Goal: Task Accomplishment & Management: Manage account settings

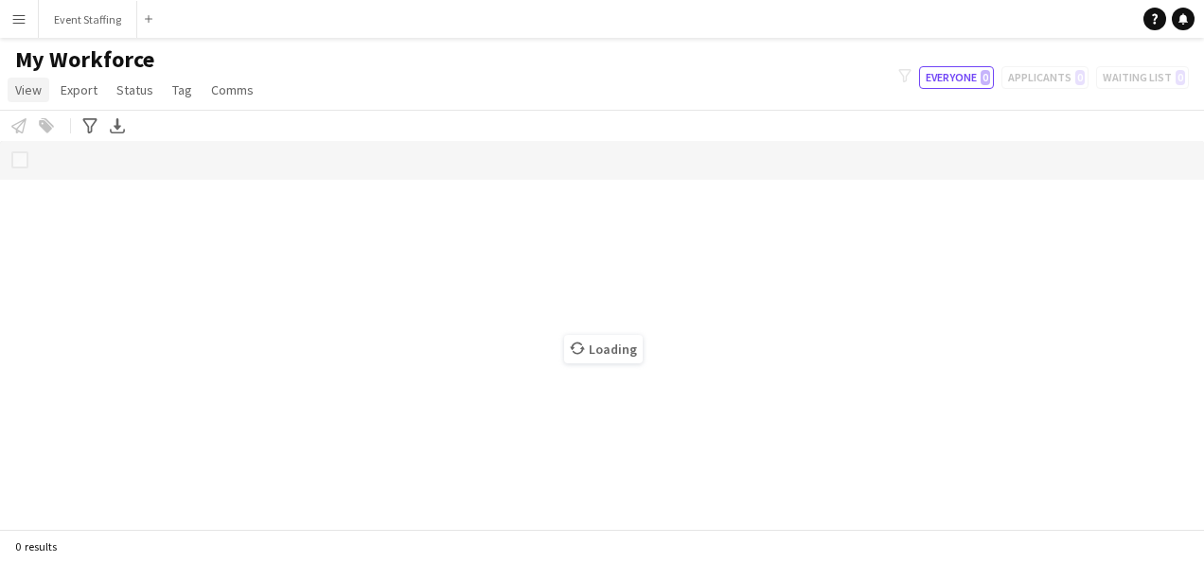
click at [29, 91] on span "View" at bounding box center [28, 89] width 27 height 17
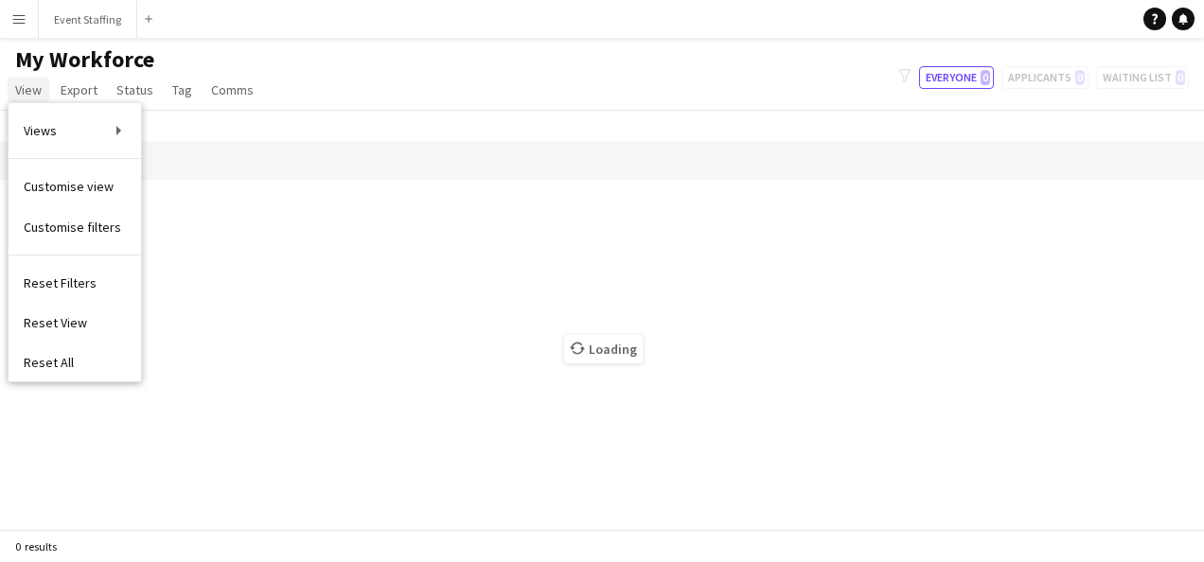
click at [30, 89] on span "View" at bounding box center [28, 89] width 27 height 17
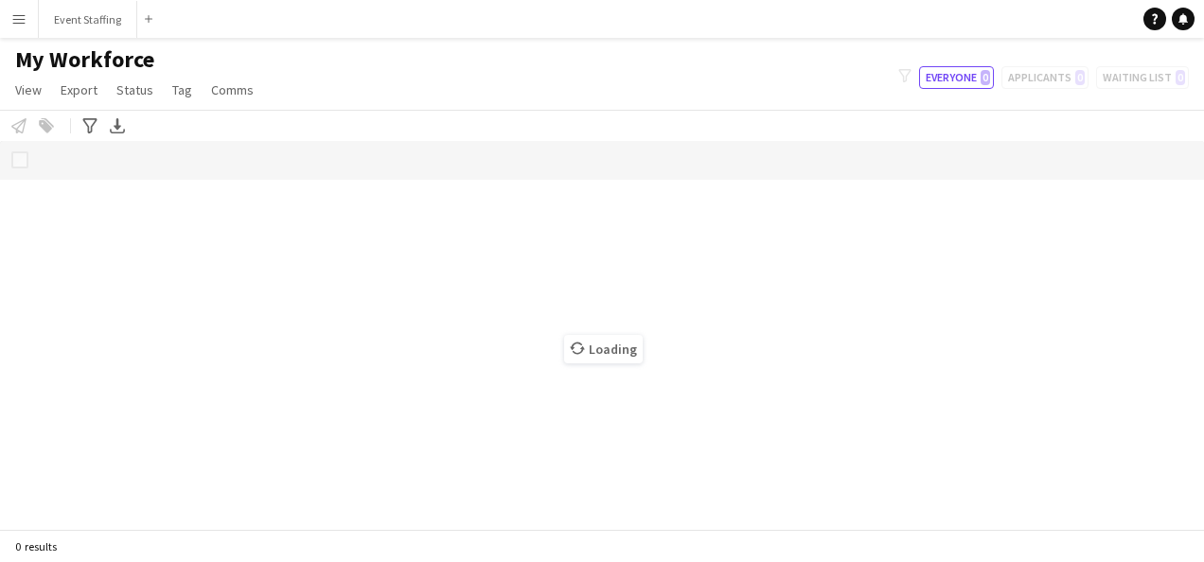
click at [21, 25] on app-icon "Menu" at bounding box center [18, 18] width 15 height 15
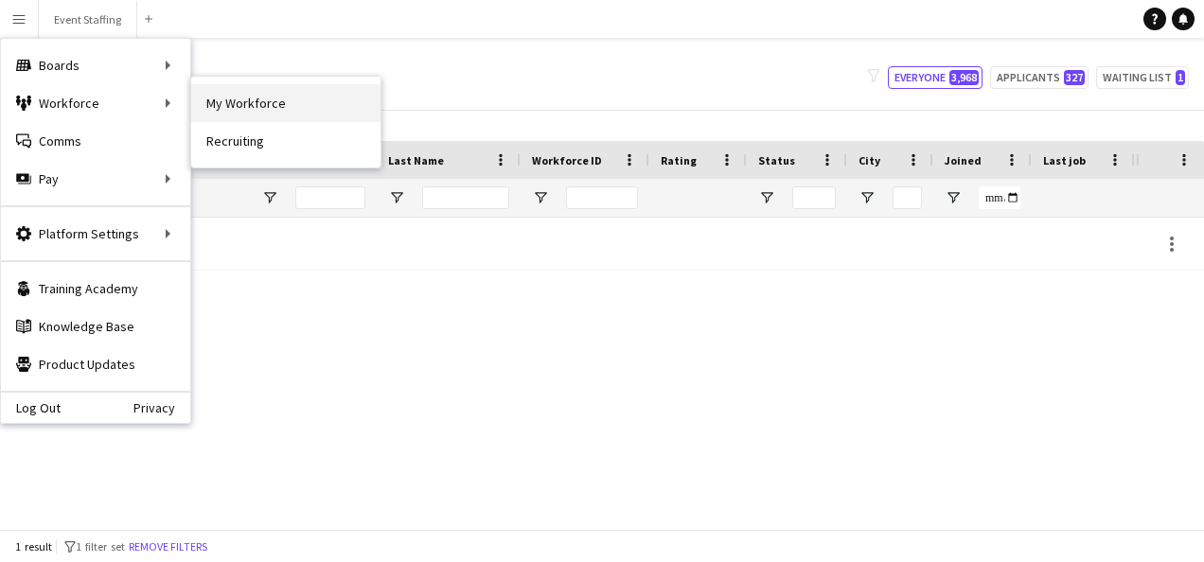
click at [256, 104] on link "My Workforce" at bounding box center [285, 103] width 189 height 38
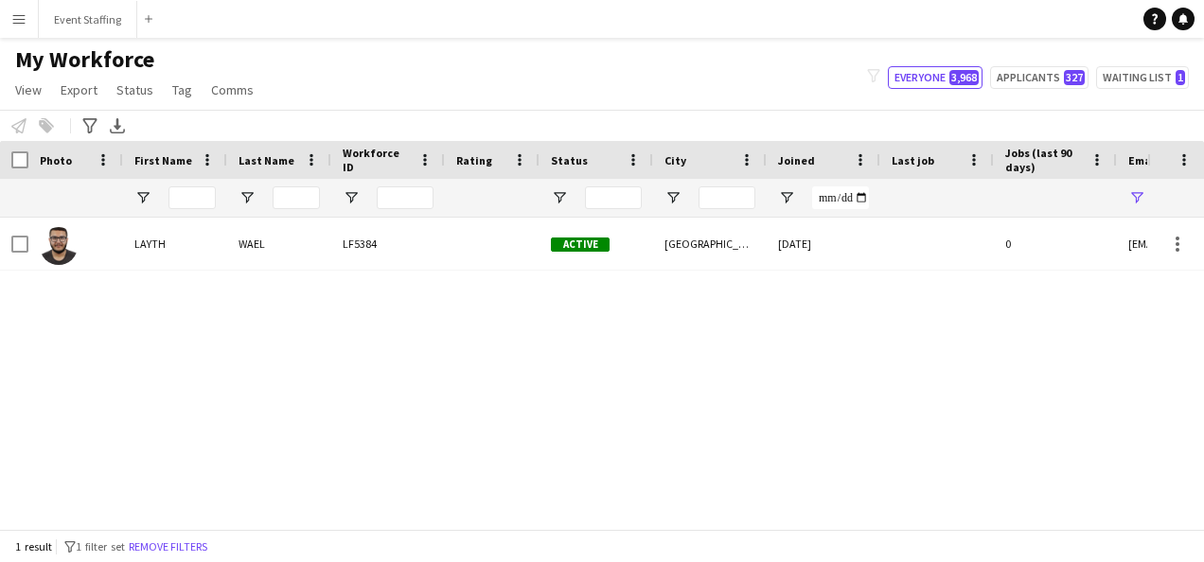
type input "**********"
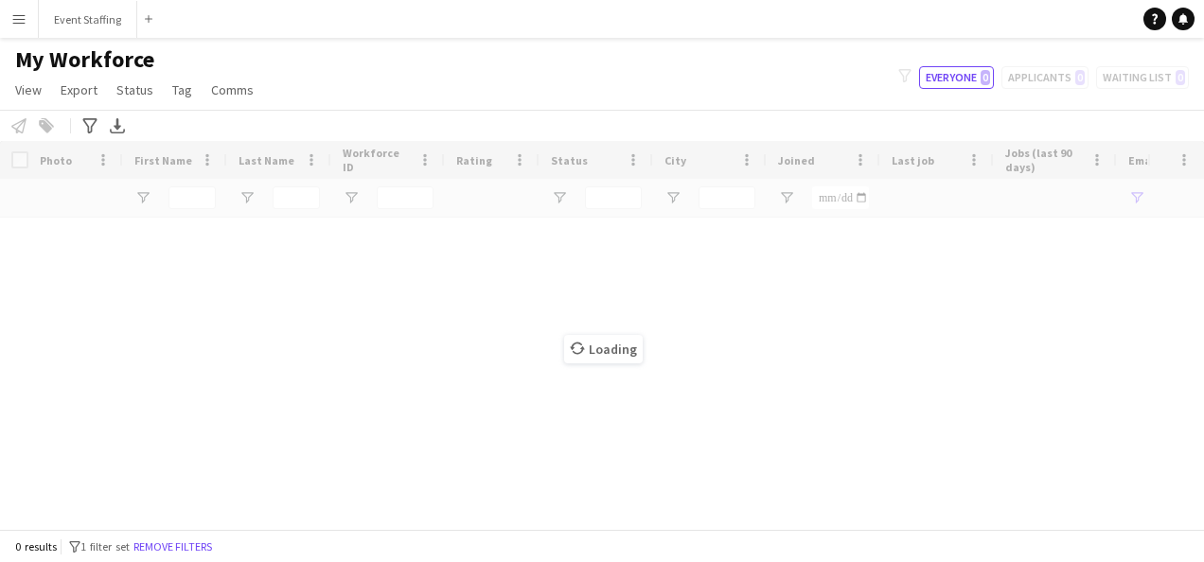
type input "**********"
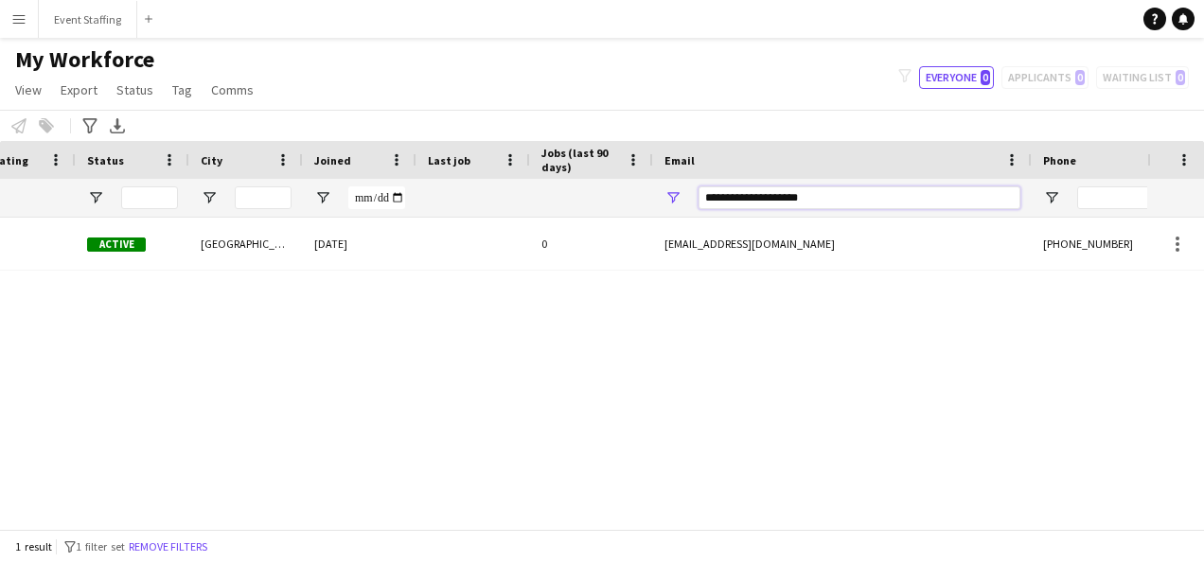
click at [850, 201] on input "**********" at bounding box center [860, 197] width 322 height 23
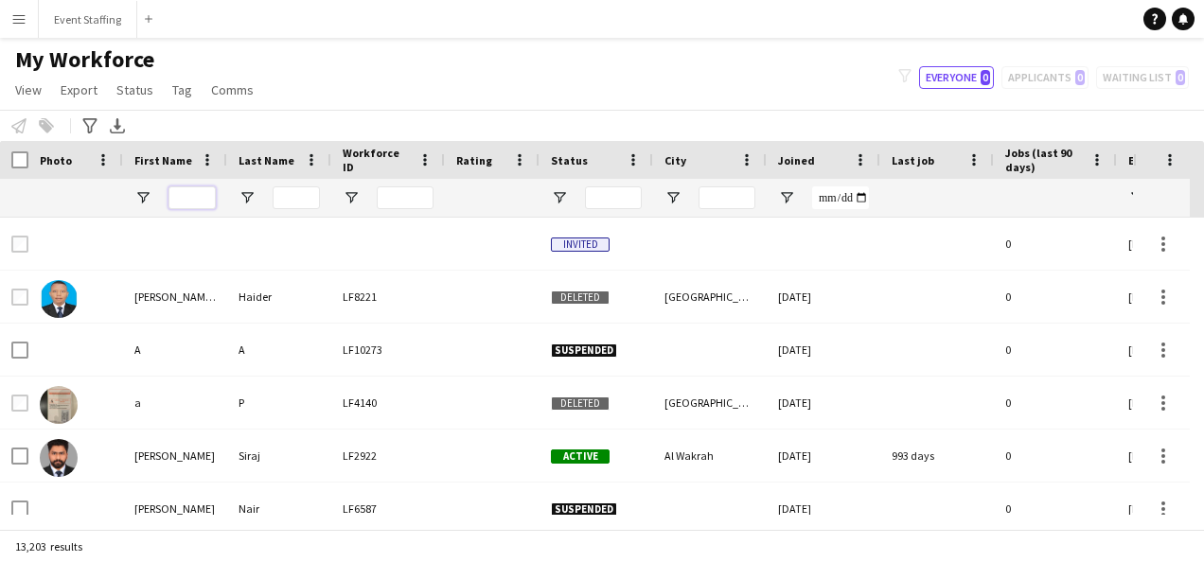
click at [190, 197] on input "First Name Filter Input" at bounding box center [191, 197] width 47 height 23
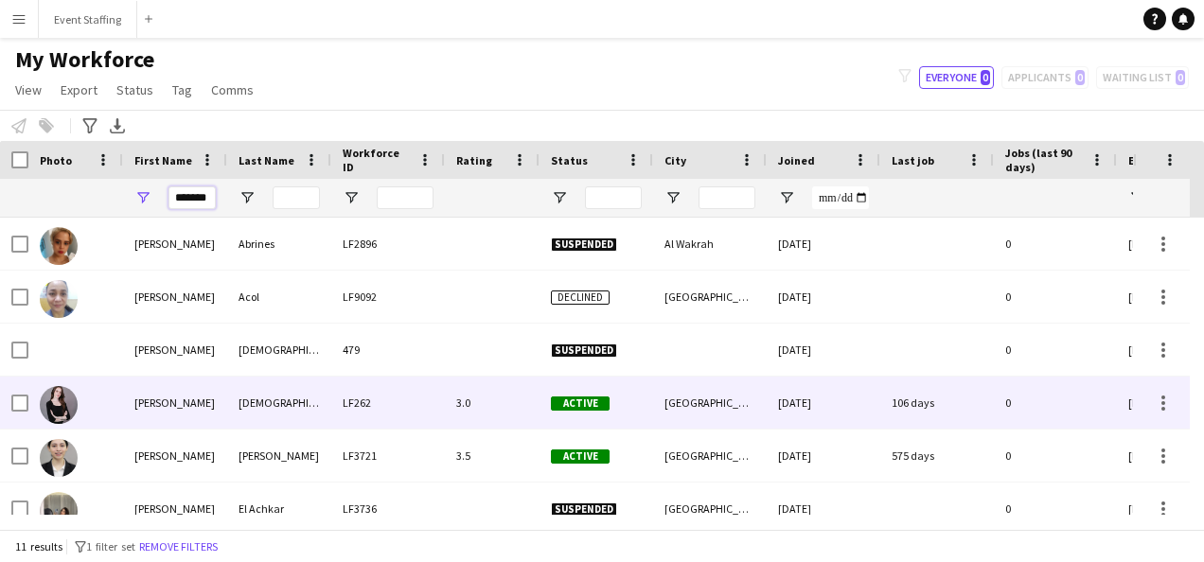
type input "*******"
click at [157, 405] on div "[PERSON_NAME]" at bounding box center [175, 403] width 104 height 52
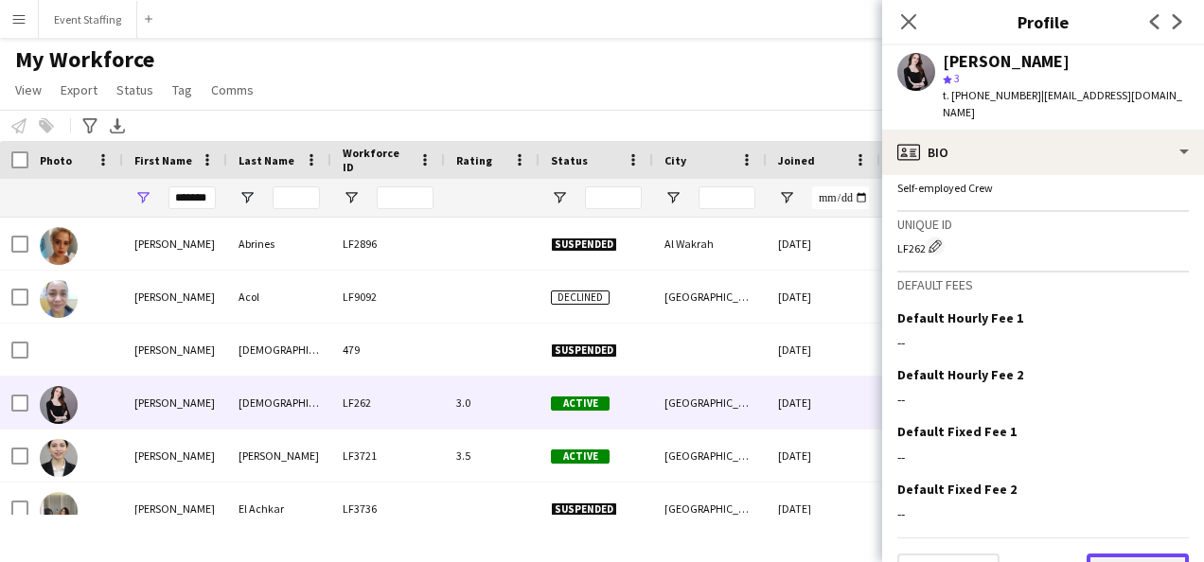
click at [1119, 554] on button "Next" at bounding box center [1138, 573] width 102 height 38
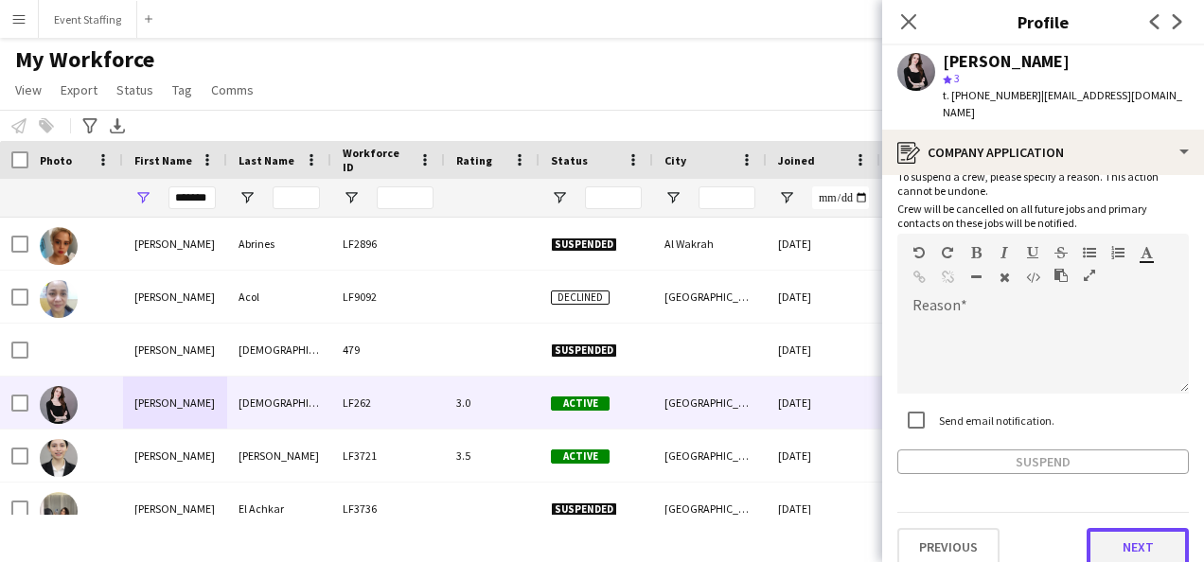
click at [1109, 528] on button "Next" at bounding box center [1138, 547] width 102 height 38
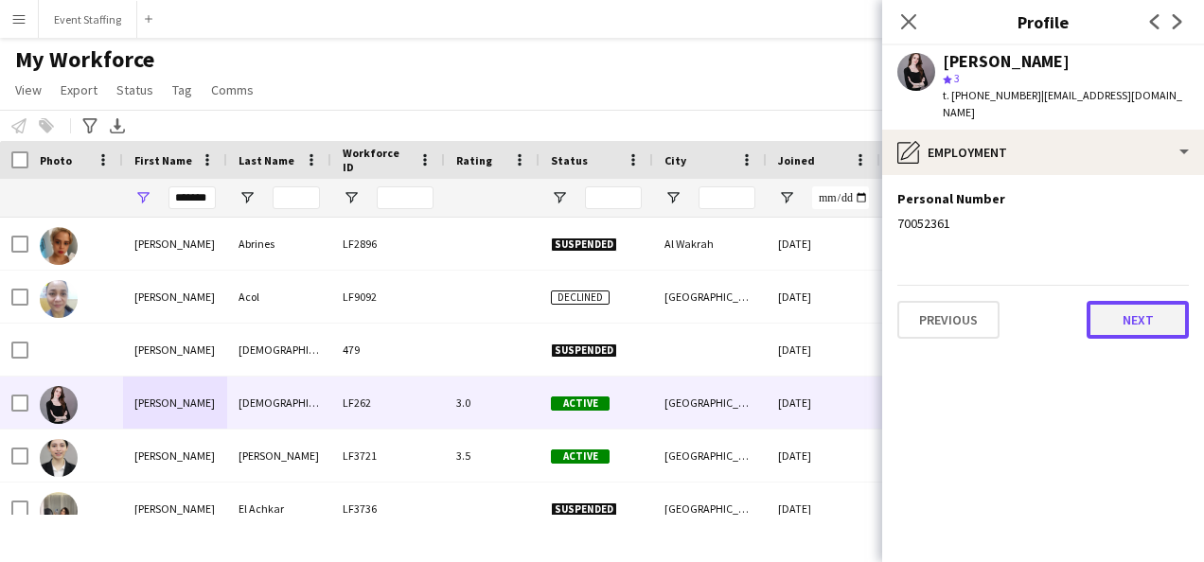
click at [1125, 309] on button "Next" at bounding box center [1138, 320] width 102 height 38
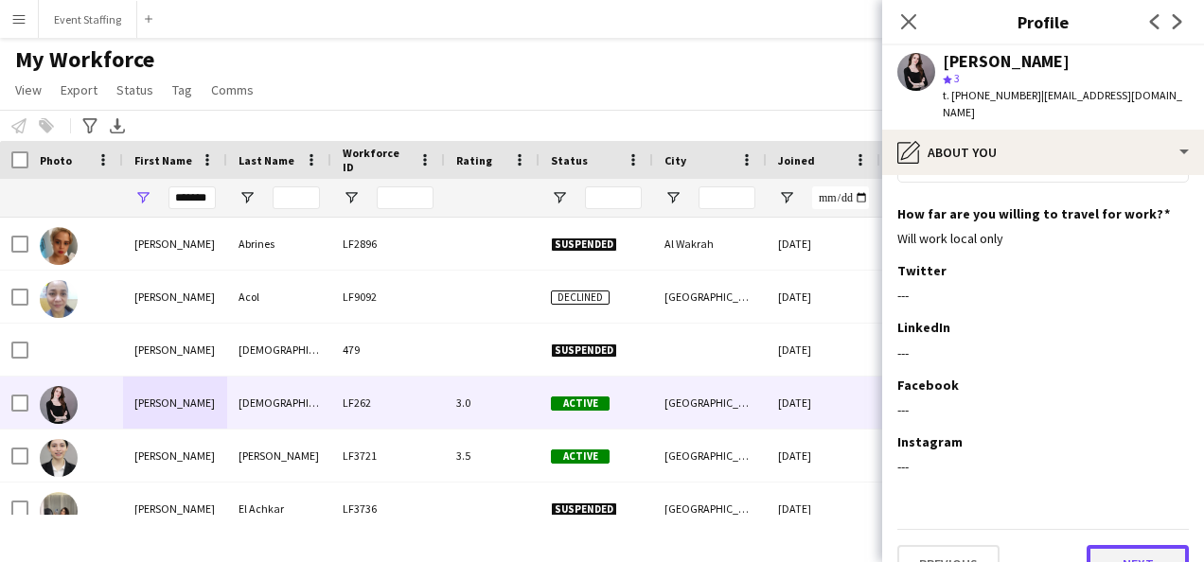
click at [1144, 545] on button "Next" at bounding box center [1138, 564] width 102 height 38
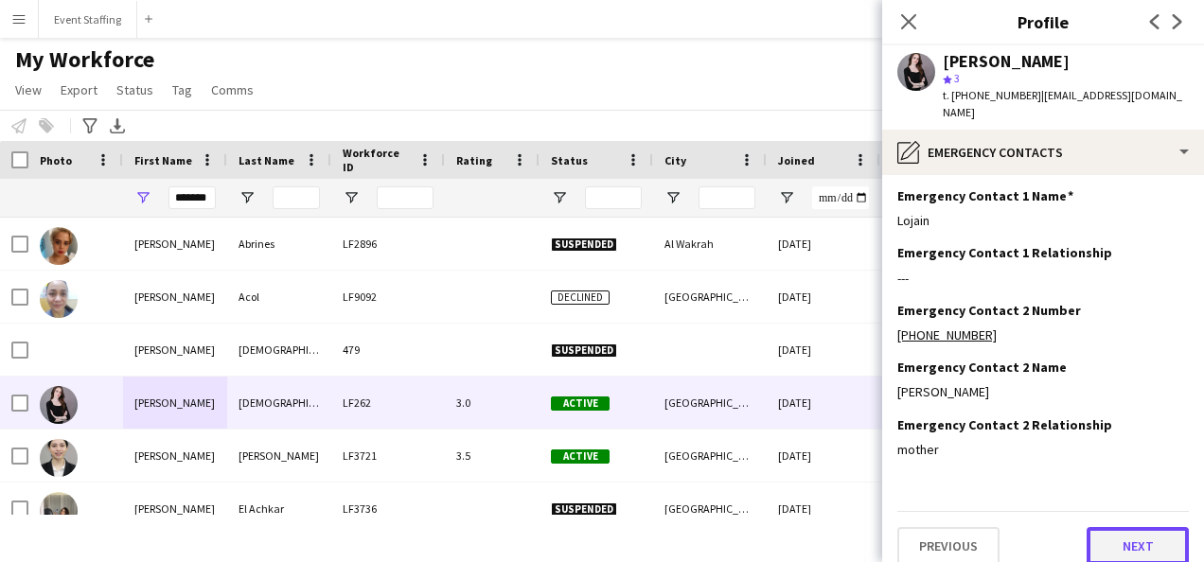
click at [1111, 527] on button "Next" at bounding box center [1138, 546] width 102 height 38
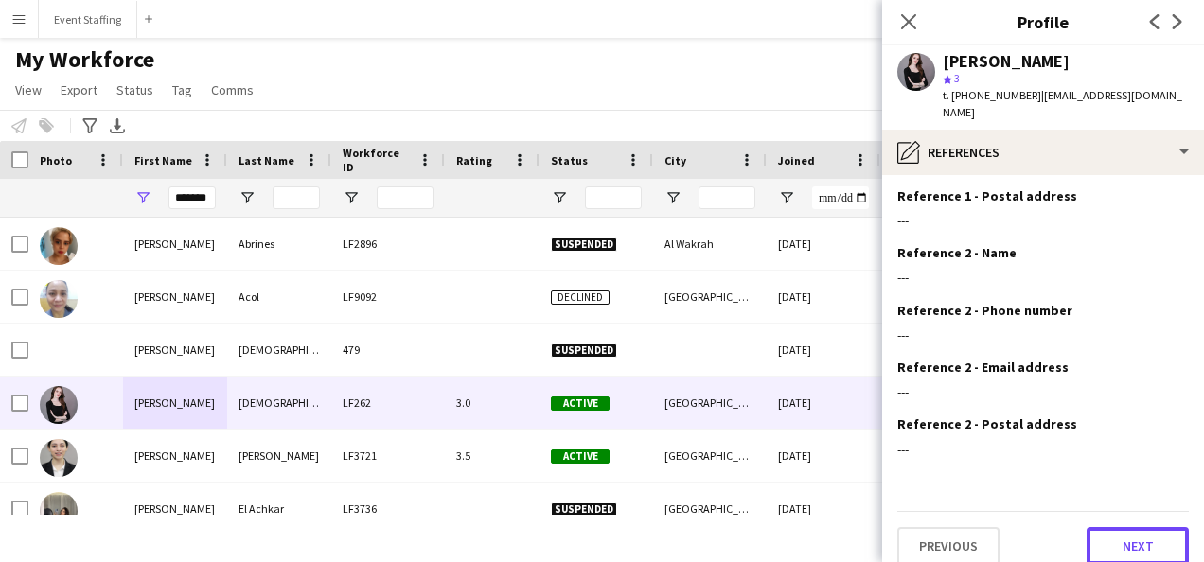
click at [1111, 527] on button "Next" at bounding box center [1138, 546] width 102 height 38
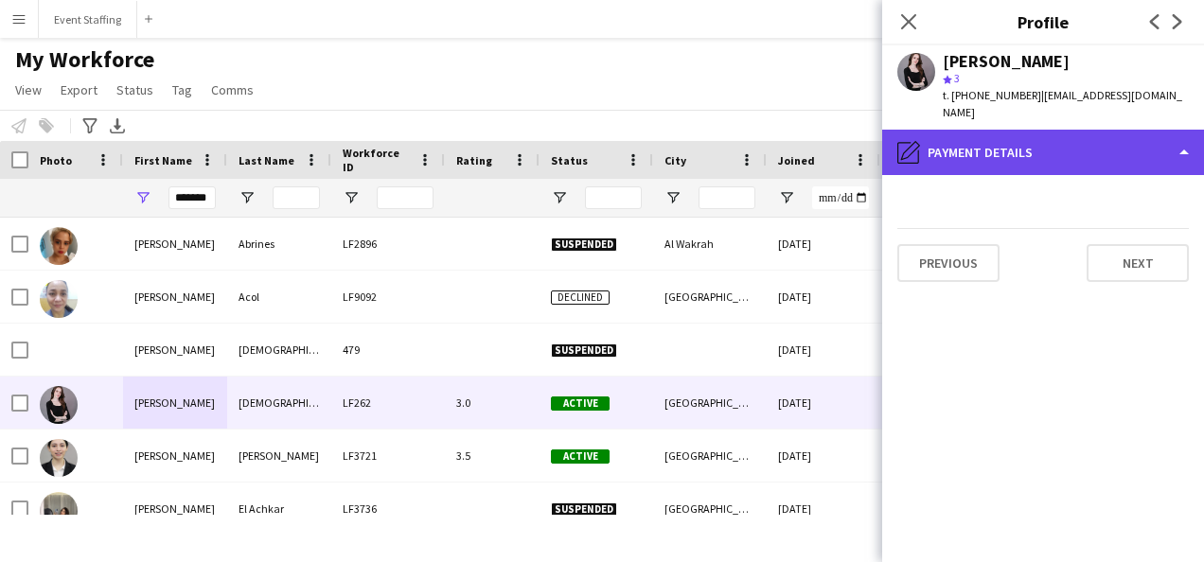
click at [1073, 134] on div "pencil4 Payment details" at bounding box center [1043, 152] width 322 height 45
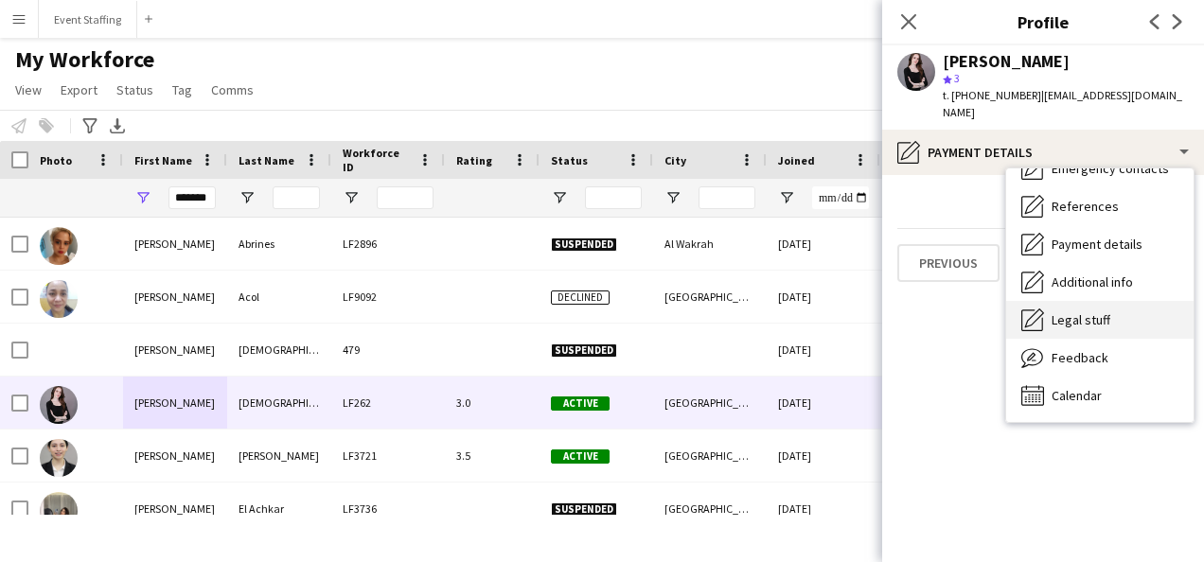
click at [1108, 301] on div "Legal stuff Legal stuff" at bounding box center [1099, 320] width 187 height 38
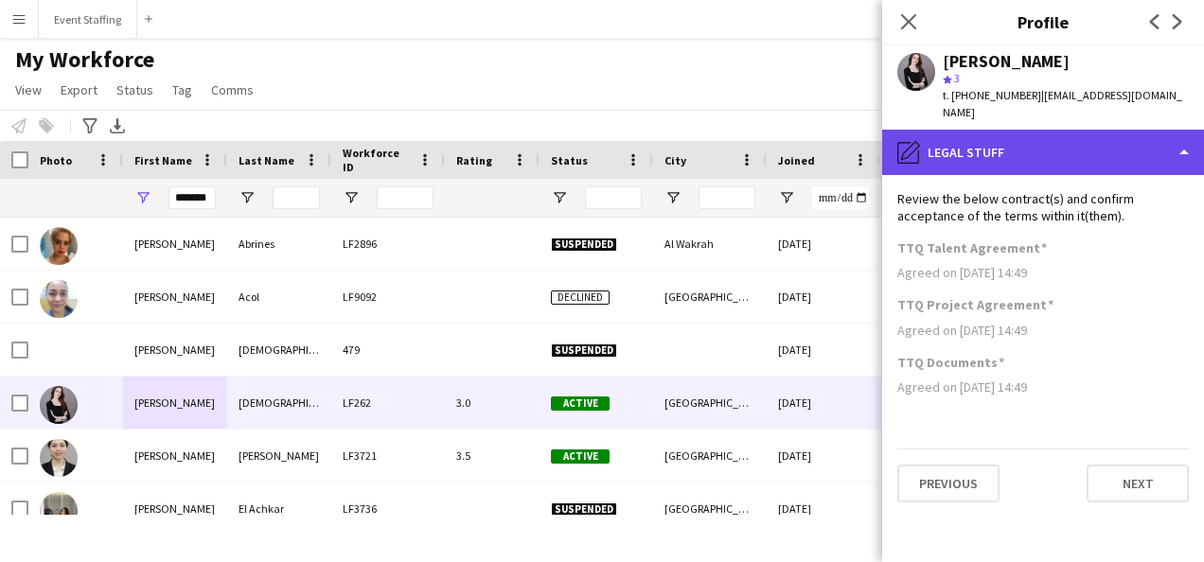
click at [1016, 132] on div "pencil4 Legal stuff" at bounding box center [1043, 152] width 322 height 45
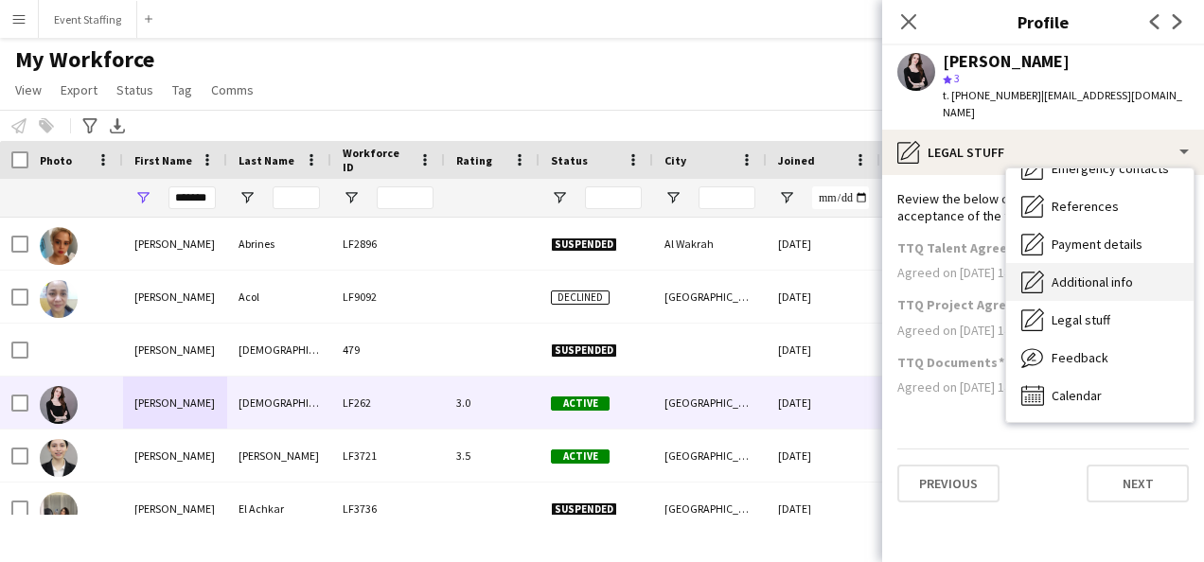
click at [1100, 274] on span "Additional info" at bounding box center [1092, 282] width 81 height 17
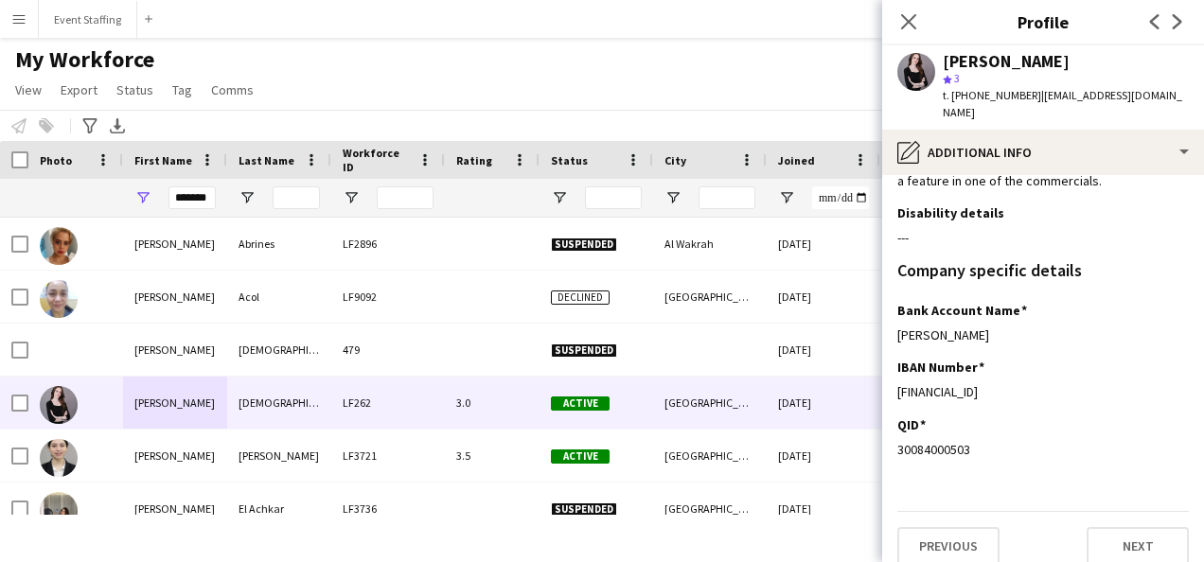
drag, startPoint x: 1005, startPoint y: 316, endPoint x: 882, endPoint y: 304, distance: 123.7
click at [882, 304] on app-section-data-types "What is your capacity to work? Edit this field As much as possible Describe you…" at bounding box center [1043, 368] width 322 height 387
copy div "[PERSON_NAME]"
